Goal: Task Accomplishment & Management: Manage account settings

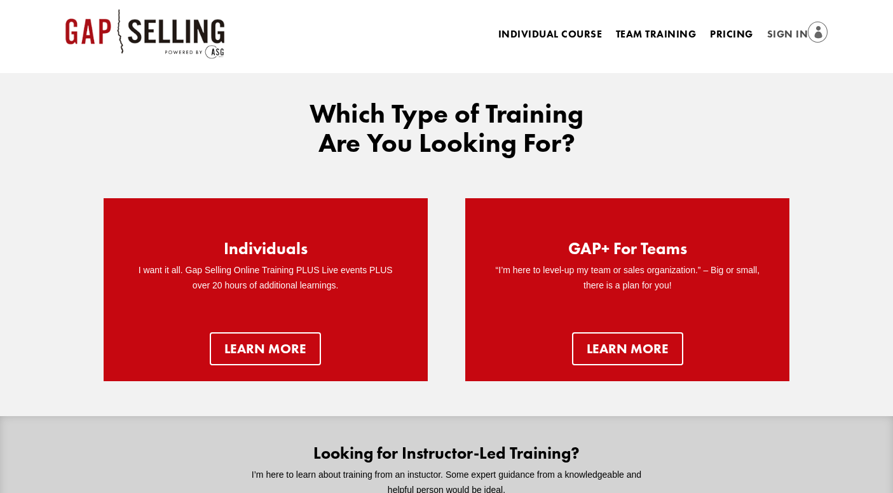
click at [780, 31] on link "Sign In" at bounding box center [797, 35] width 61 height 18
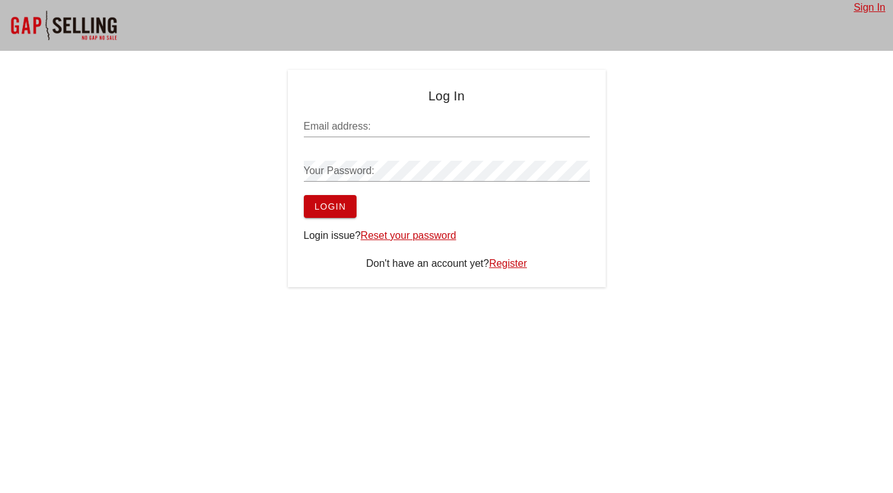
click at [367, 130] on input "Email address:" at bounding box center [447, 126] width 286 height 20
click at [381, 128] on input "Email address:" at bounding box center [447, 126] width 286 height 20
type input "Shane@Trippnt.com"
click at [515, 266] on link "Register" at bounding box center [508, 262] width 38 height 11
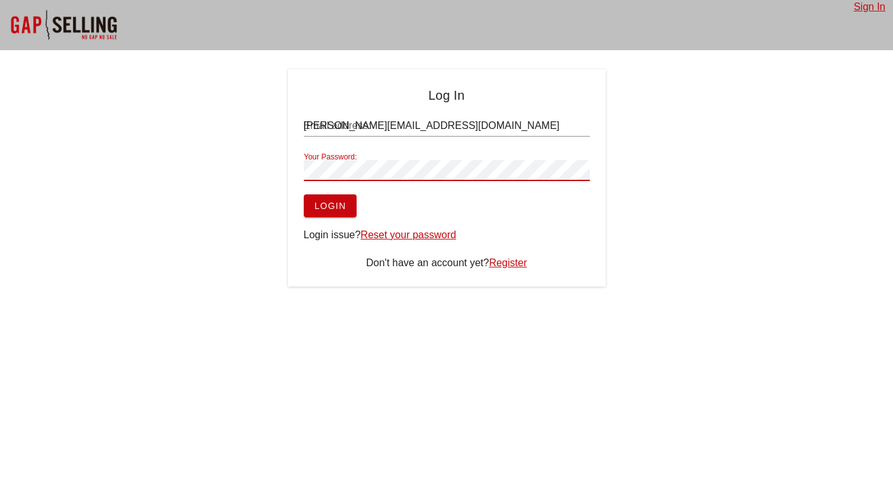
click at [351, 161] on div "Your Password:" at bounding box center [447, 170] width 286 height 20
click at [410, 237] on link "Reset your password" at bounding box center [407, 234] width 95 height 11
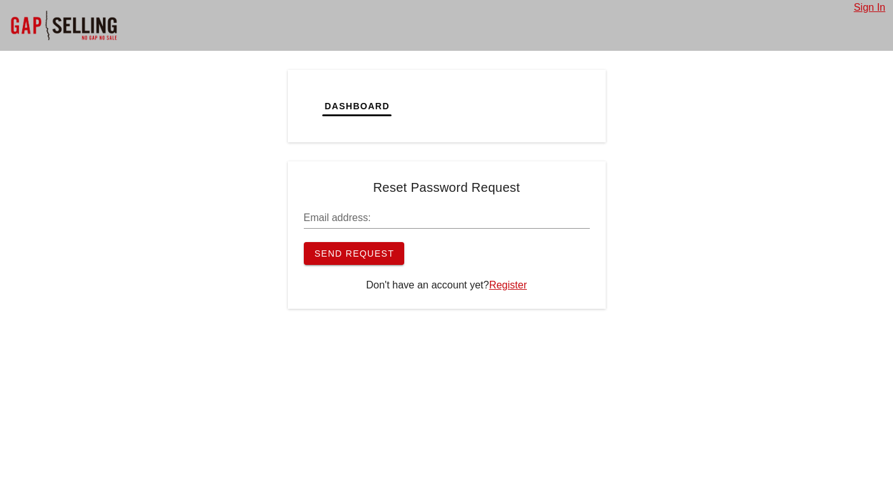
click at [378, 215] on input "Email address:" at bounding box center [447, 218] width 286 height 20
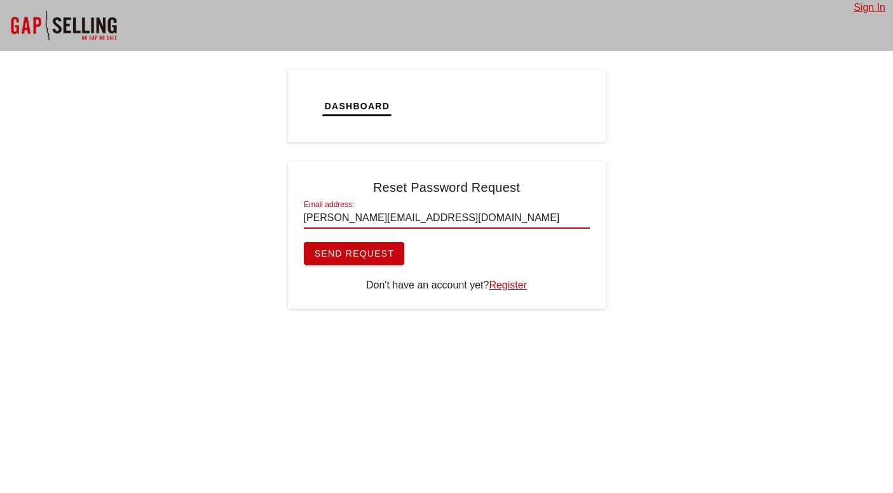
type input "[PERSON_NAME][EMAIL_ADDRESS][DOMAIN_NAME]"
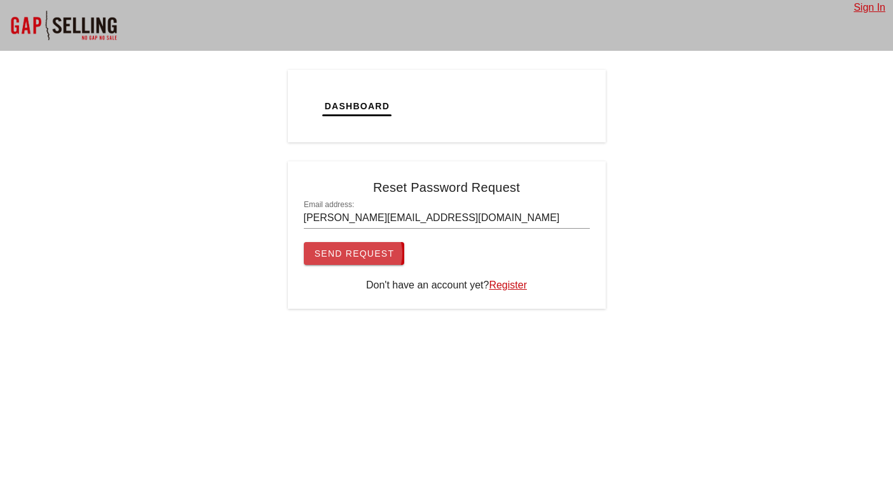
click at [370, 256] on span "Send Request" at bounding box center [354, 253] width 81 height 10
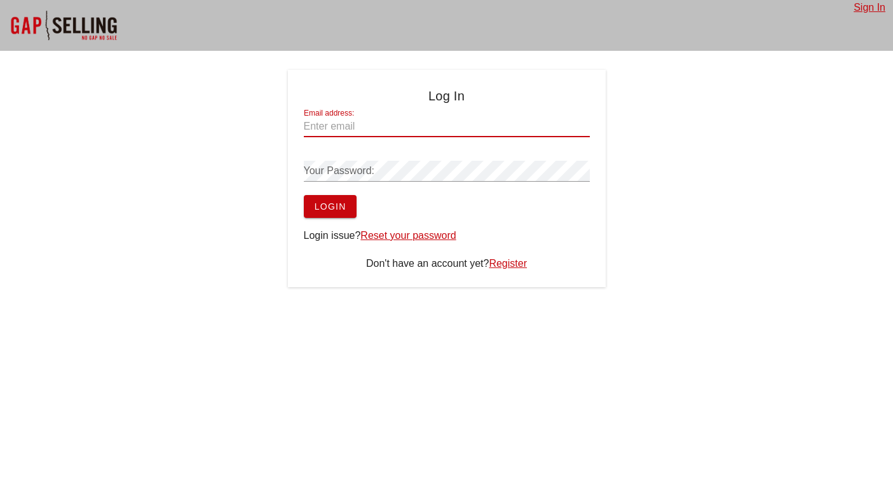
click at [389, 132] on input "Email address:" at bounding box center [447, 126] width 286 height 20
type input "ssauerbrei@gmail.com"
click at [427, 234] on link "Reset your password" at bounding box center [407, 235] width 95 height 11
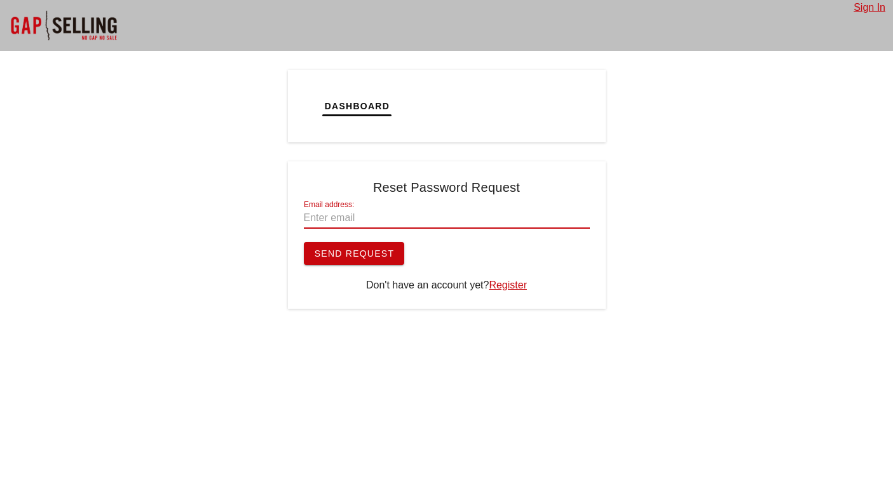
click at [345, 216] on input "Email address:" at bounding box center [447, 218] width 286 height 20
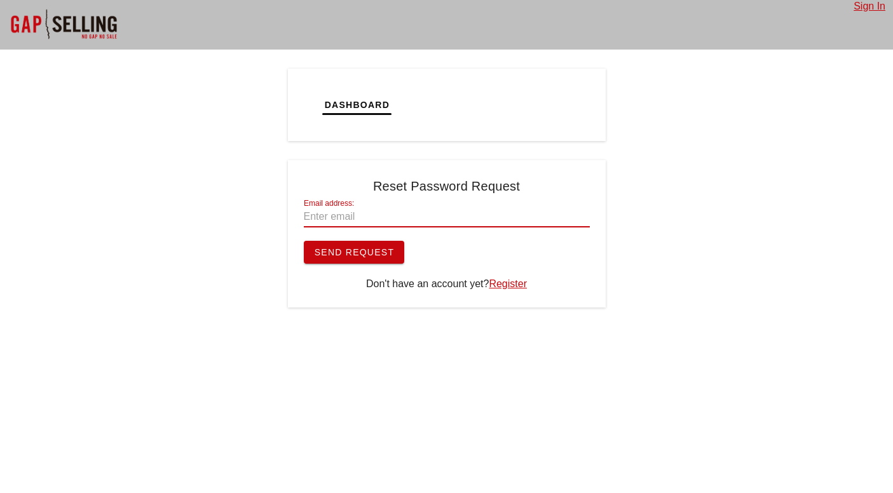
click at [376, 105] on span "Dashboard" at bounding box center [357, 105] width 66 height 10
click at [351, 108] on span "Dashboard" at bounding box center [357, 105] width 66 height 10
click at [22, 14] on div at bounding box center [63, 24] width 127 height 51
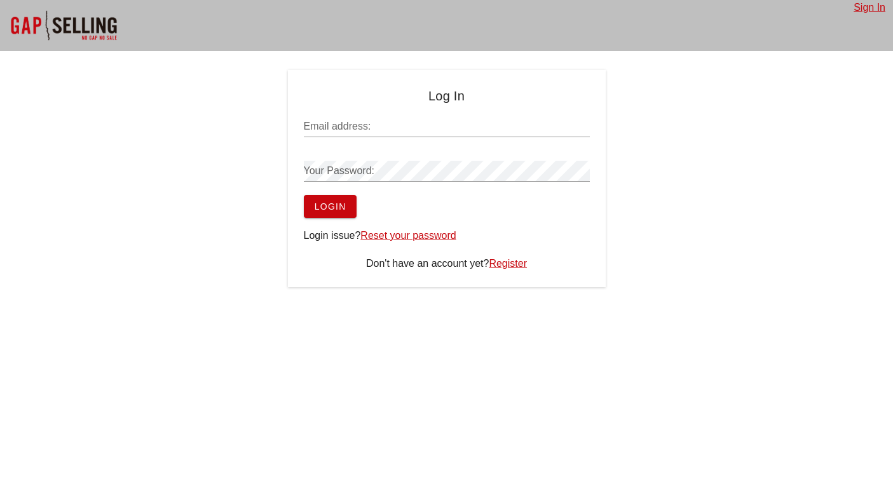
click at [30, 16] on div at bounding box center [63, 25] width 127 height 51
click at [70, 27] on div at bounding box center [63, 25] width 127 height 51
click at [22, 16] on div at bounding box center [63, 25] width 127 height 51
